Goal: Transaction & Acquisition: Book appointment/travel/reservation

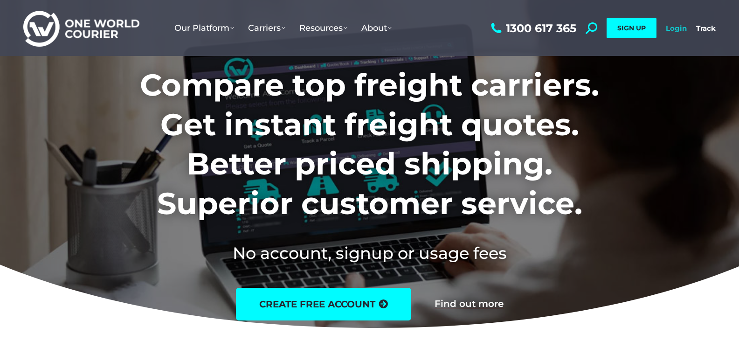
click at [676, 28] on link "Login" at bounding box center [676, 28] width 21 height 9
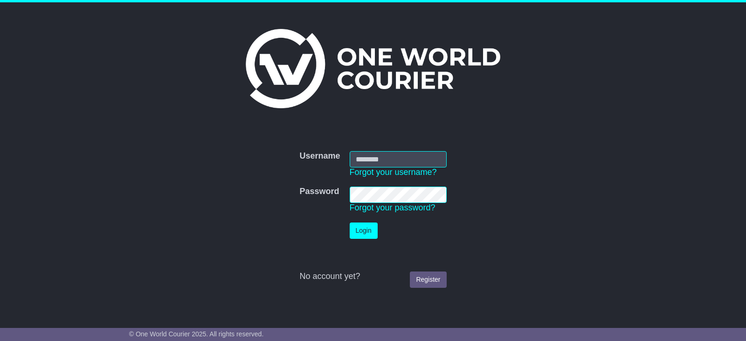
type input "**********"
click at [359, 232] on button "Login" at bounding box center [364, 230] width 28 height 16
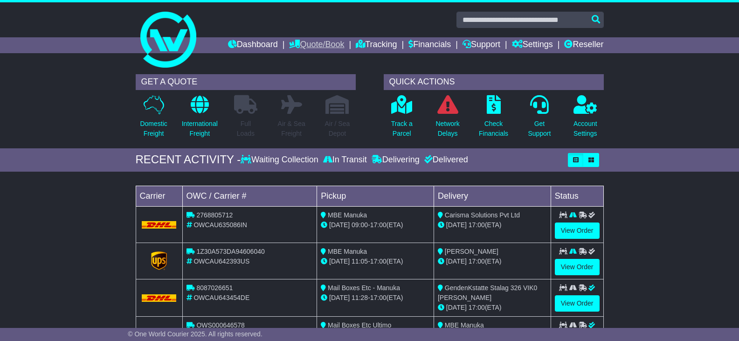
click at [314, 45] on link "Quote/Book" at bounding box center [316, 45] width 55 height 16
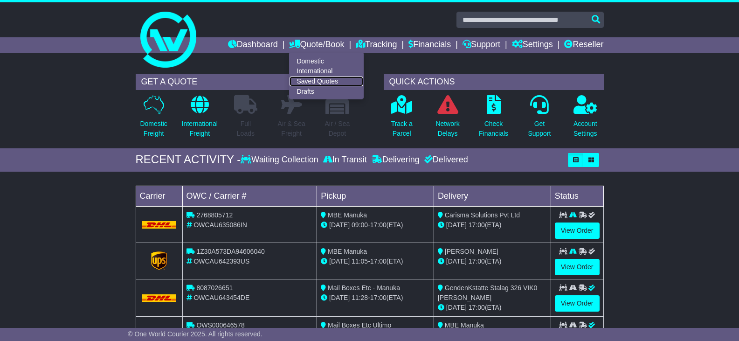
click at [311, 79] on link "Saved Quotes" at bounding box center [327, 81] width 74 height 10
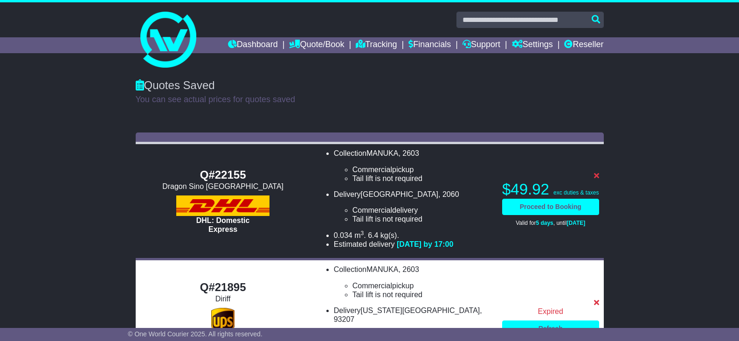
drag, startPoint x: 735, startPoint y: 86, endPoint x: 733, endPoint y: 108, distance: 22.5
click at [732, 109] on div "Quotes Saved You can see actual prices for quotes saved" at bounding box center [369, 98] width 739 height 58
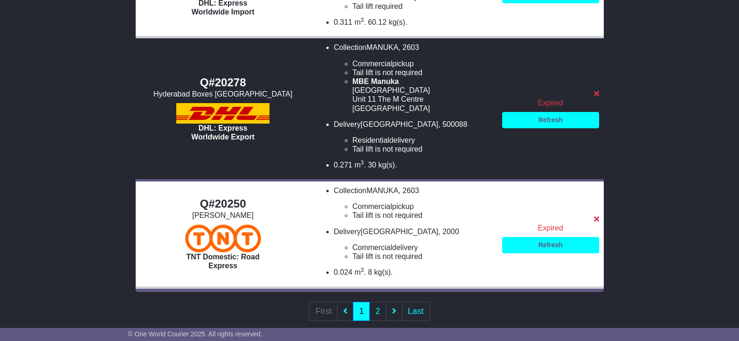
scroll to position [809, 0]
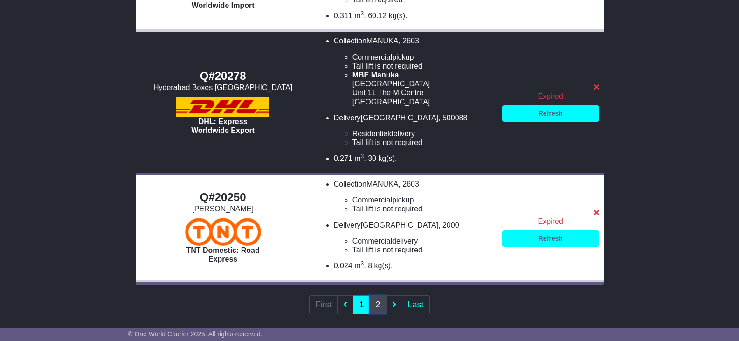
click at [375, 296] on link "2" at bounding box center [377, 304] width 17 height 19
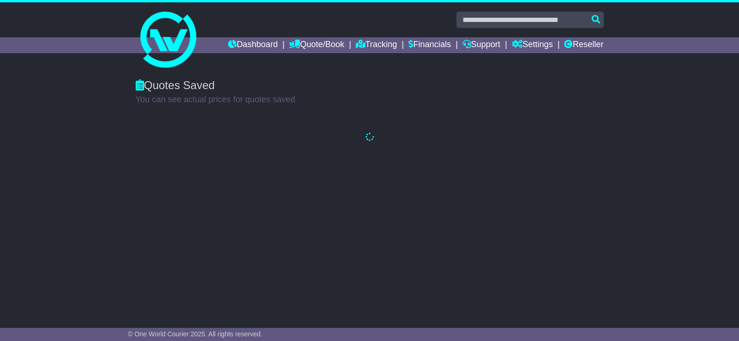
scroll to position [0, 0]
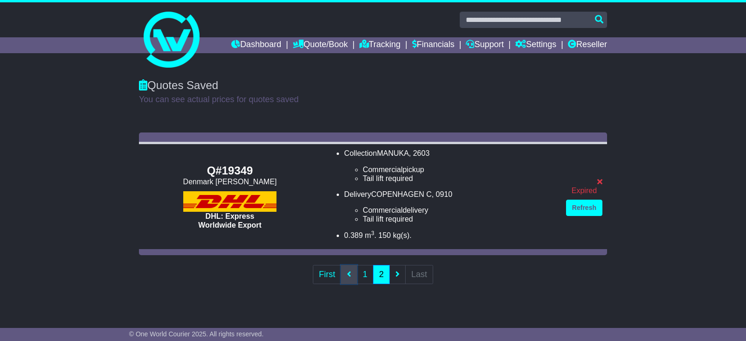
click at [347, 273] on icon at bounding box center [349, 274] width 4 height 8
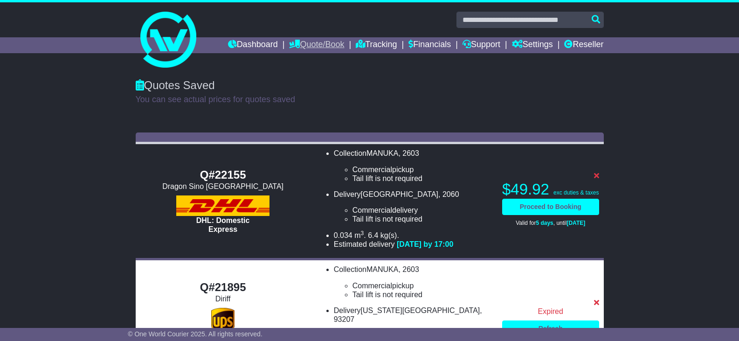
click at [325, 44] on link "Quote/Book" at bounding box center [316, 45] width 55 height 16
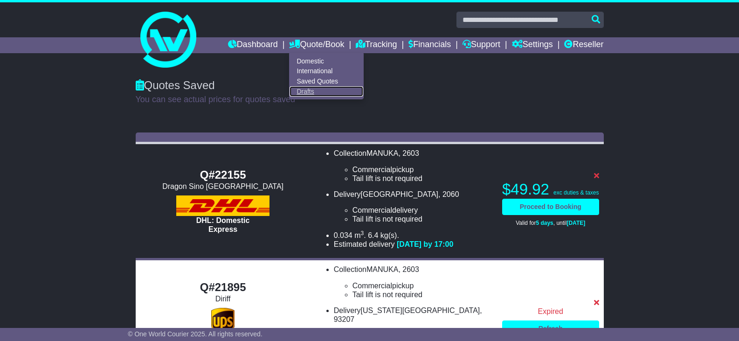
click at [295, 92] on link "Drafts" at bounding box center [327, 91] width 74 height 10
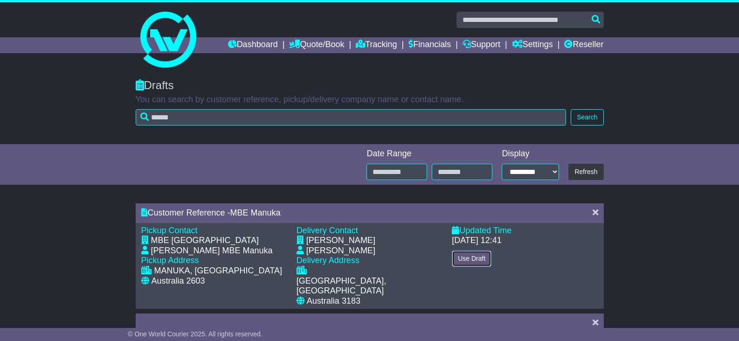
click at [467, 258] on button "Use Draft" at bounding box center [472, 258] width 40 height 16
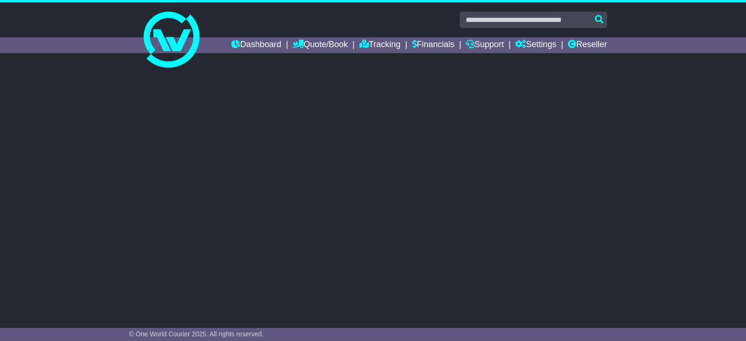
select select "***"
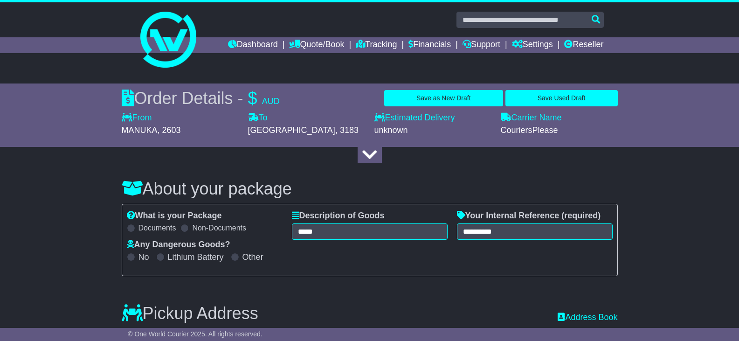
select select
drag, startPoint x: 733, startPoint y: 83, endPoint x: 727, endPoint y: 96, distance: 14.4
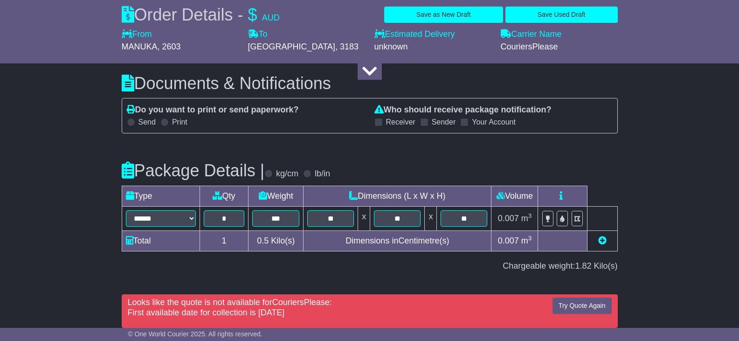
scroll to position [872, 0]
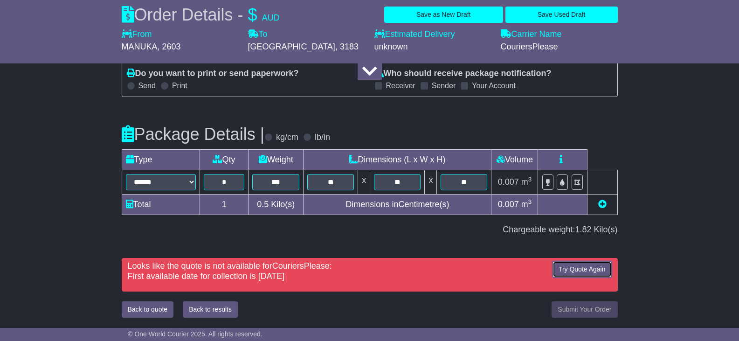
click at [577, 268] on button "Try Quote Again" at bounding box center [582, 269] width 59 height 16
click at [580, 269] on button "Try Quote Again" at bounding box center [582, 269] width 59 height 16
click at [451, 14] on button "Save as New Draft" at bounding box center [443, 15] width 119 height 16
click at [564, 14] on button "Save Used Draft" at bounding box center [561, 15] width 112 height 16
click at [574, 269] on button "Try Quote Again" at bounding box center [582, 269] width 59 height 16
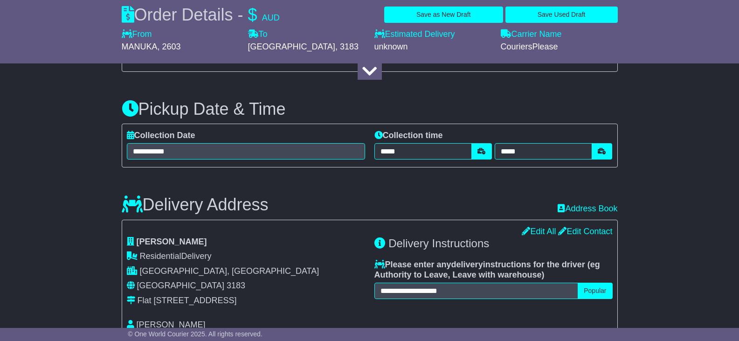
scroll to position [408, 0]
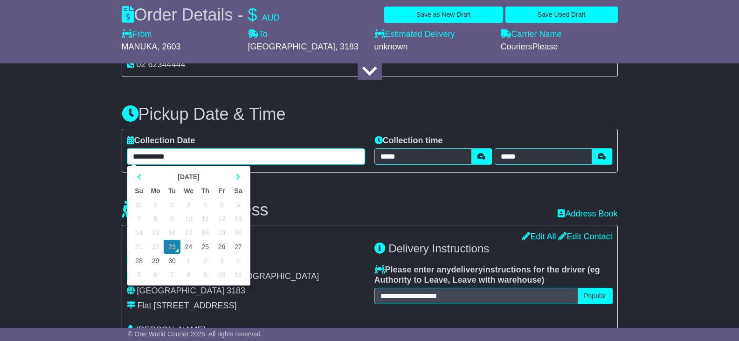
click at [138, 154] on input "**********" at bounding box center [246, 156] width 238 height 16
click at [187, 246] on td "24" at bounding box center [188, 247] width 17 height 14
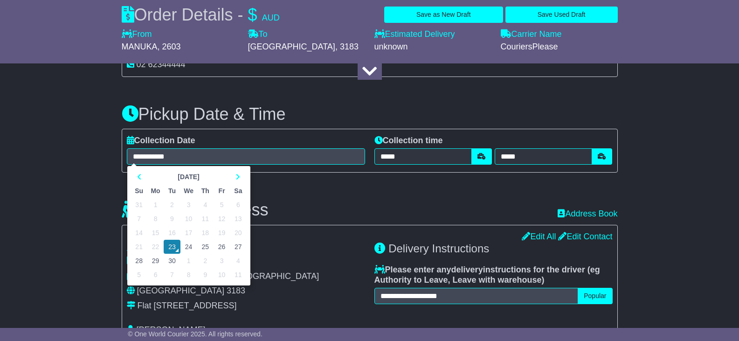
type input "**********"
type input "*****"
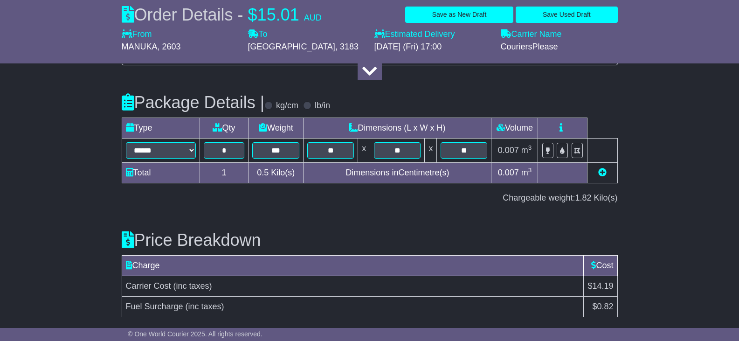
scroll to position [939, 0]
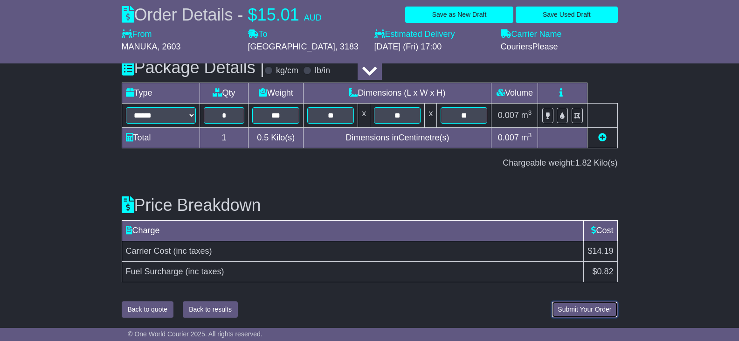
click at [585, 310] on span "Submit Your Order" at bounding box center [585, 308] width 54 height 7
